Goal: Task Accomplishment & Management: Manage account settings

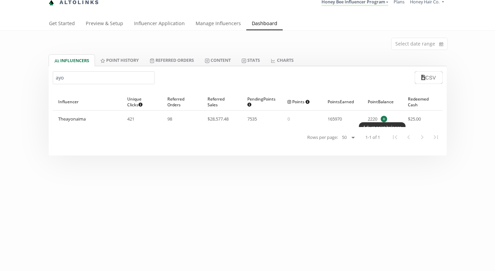
click at [384, 120] on span "+" at bounding box center [384, 119] width 6 height 6
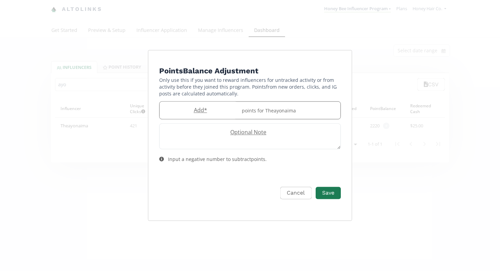
click at [201, 112] on label "Add *" at bounding box center [199, 110] width 78 height 8
paste input "7500"
type input "-7500"
click at [330, 193] on button "Save" at bounding box center [328, 193] width 27 height 15
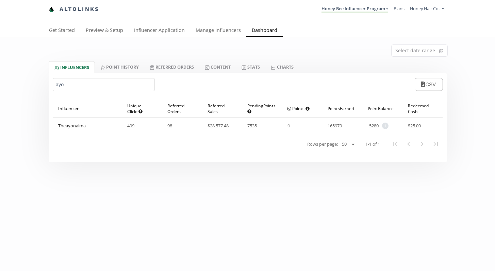
click at [330, 192] on div "Select date range INFLUENCERS Point HISTORY Referred Orders Content Stats CHART…" at bounding box center [247, 172] width 495 height 271
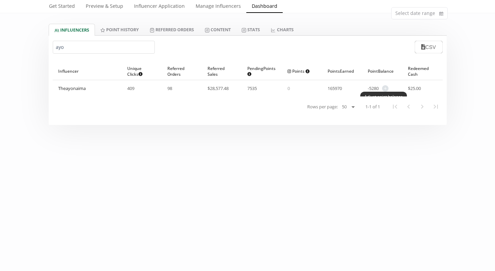
scroll to position [37, 0]
click at [375, 89] on span "-5280" at bounding box center [373, 89] width 11 height 6
click at [386, 87] on span "+" at bounding box center [385, 89] width 6 height 6
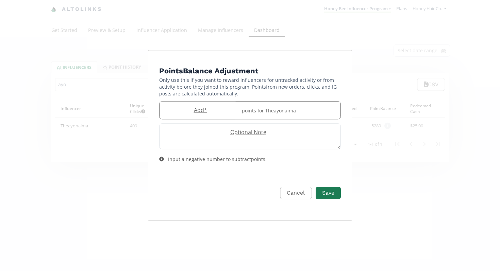
click at [199, 113] on label "Add *" at bounding box center [199, 110] width 78 height 8
paste input "7500"
type input "7500"
click at [334, 193] on button "Save" at bounding box center [328, 193] width 27 height 15
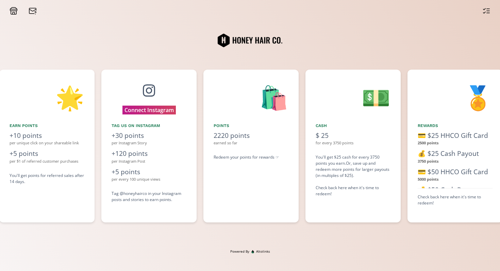
scroll to position [0, 510]
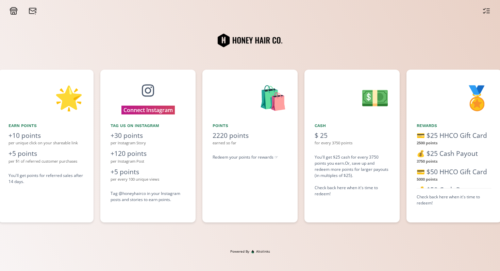
click at [490, 11] on icon at bounding box center [486, 11] width 8 height 8
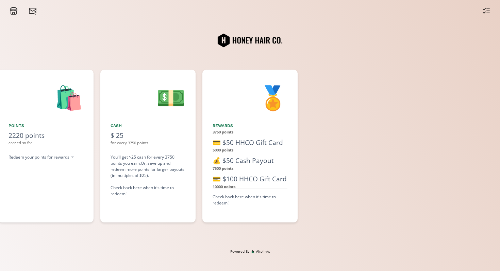
scroll to position [30, 0]
click at [486, 13] on icon at bounding box center [486, 11] width 8 height 8
